Goal: Task Accomplishment & Management: Complete application form

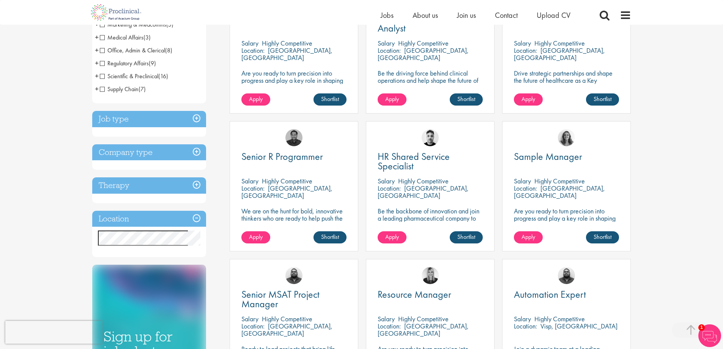
scroll to position [190, 0]
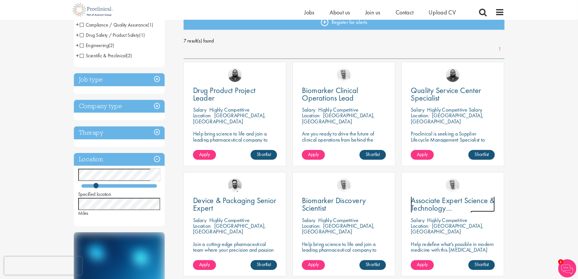
scroll to position [76, 0]
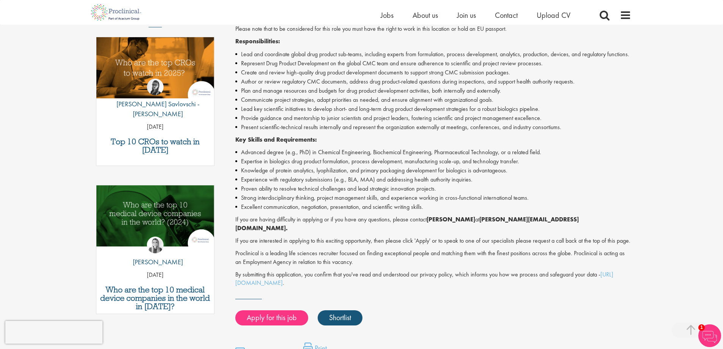
scroll to position [266, 0]
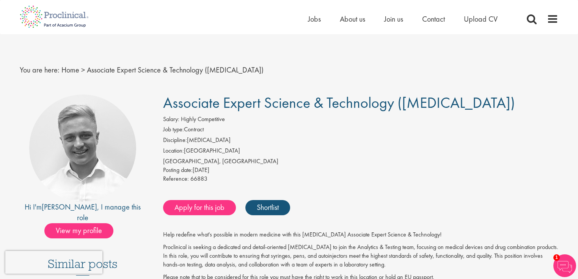
drag, startPoint x: 702, startPoint y: 1, endPoint x: 420, endPoint y: 211, distance: 351.7
click at [422, 214] on div "Apply for this job Shortlist" at bounding box center [360, 207] width 398 height 23
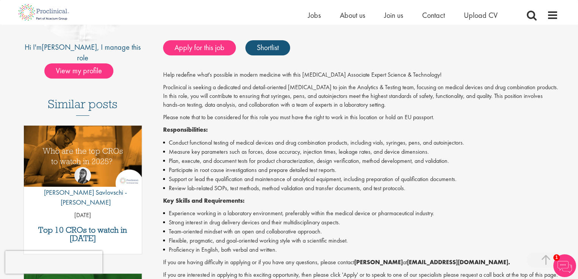
scroll to position [152, 0]
